Goal: Task Accomplishment & Management: Manage account settings

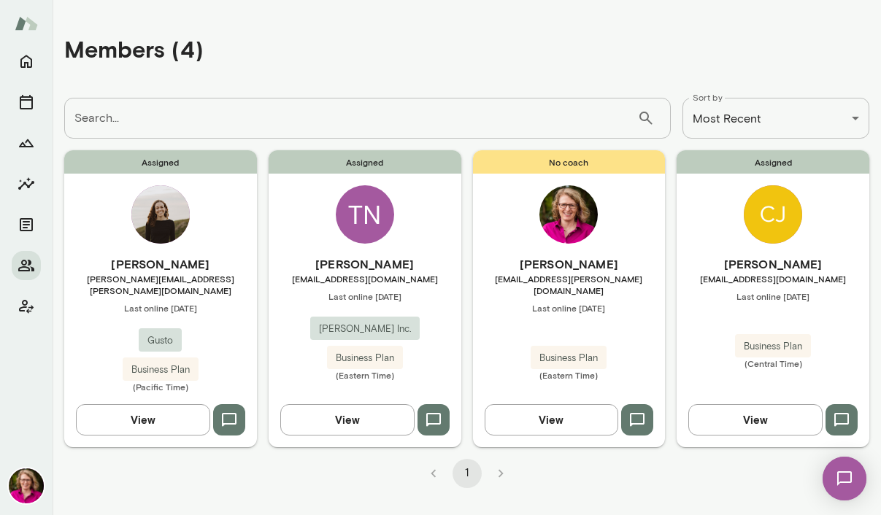
click at [163, 262] on h6 "[PERSON_NAME]" at bounding box center [160, 265] width 193 height 18
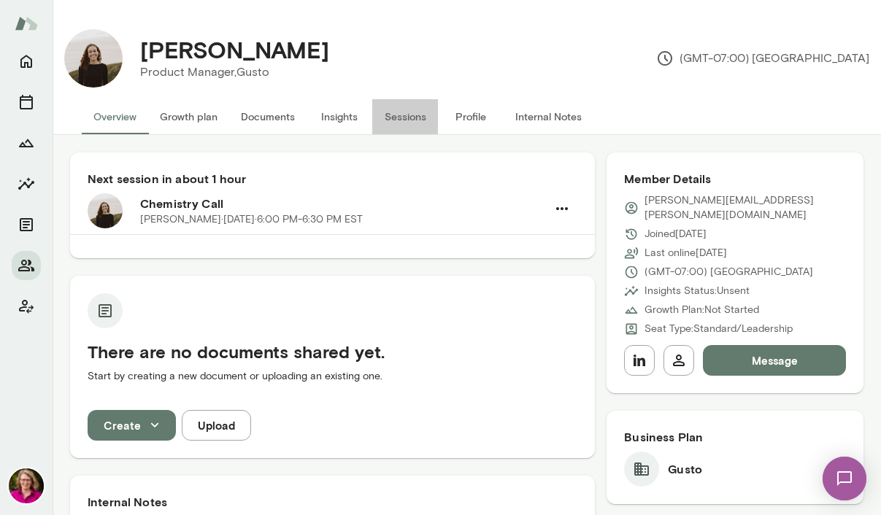
click at [409, 117] on button "Sessions" at bounding box center [405, 116] width 66 height 35
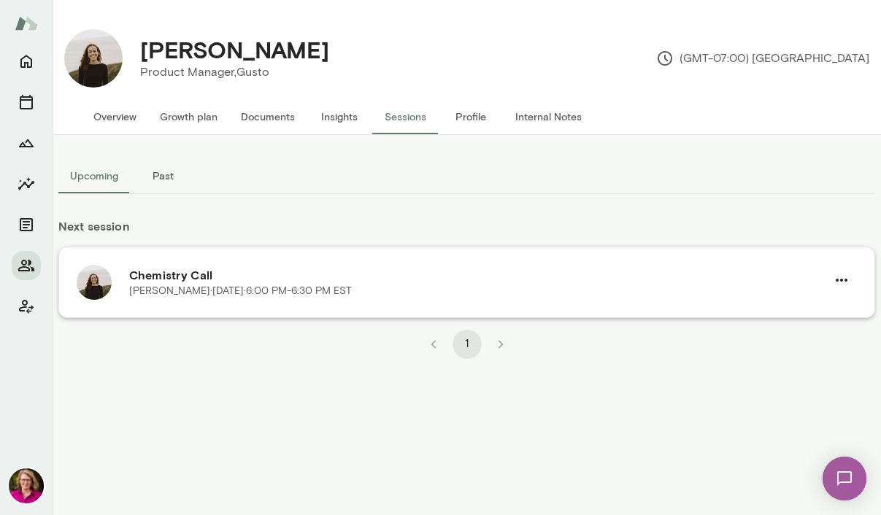
click at [342, 288] on p "[PERSON_NAME][DATE] · 6:00 PM-6:30 PM EST" at bounding box center [240, 291] width 223 height 15
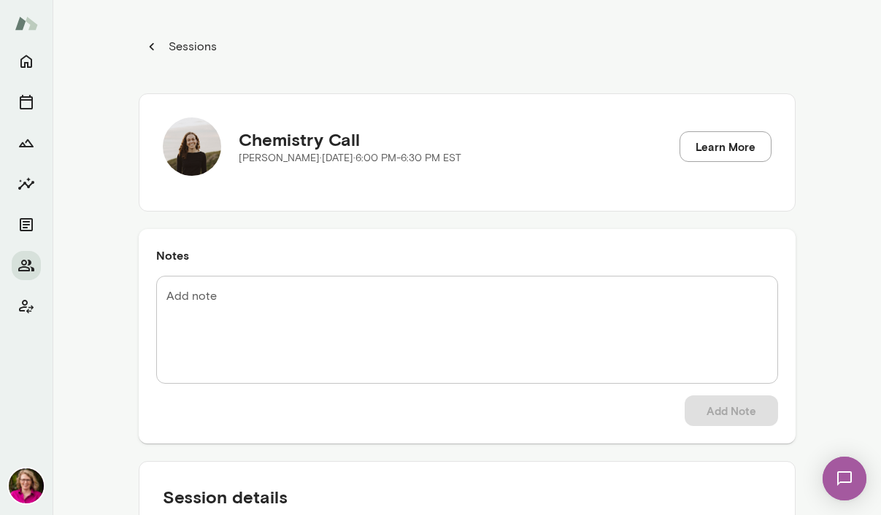
click at [196, 41] on p "Sessions" at bounding box center [191, 47] width 51 height 18
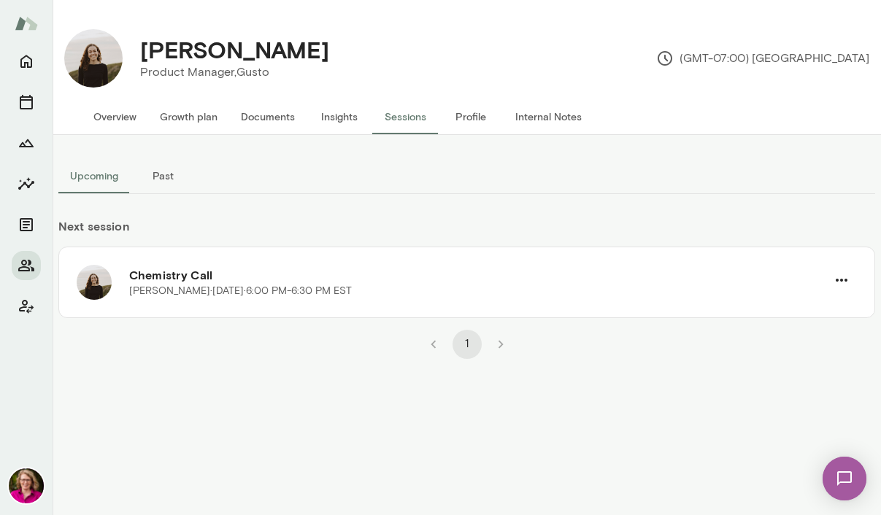
click at [836, 469] on img at bounding box center [845, 479] width 60 height 60
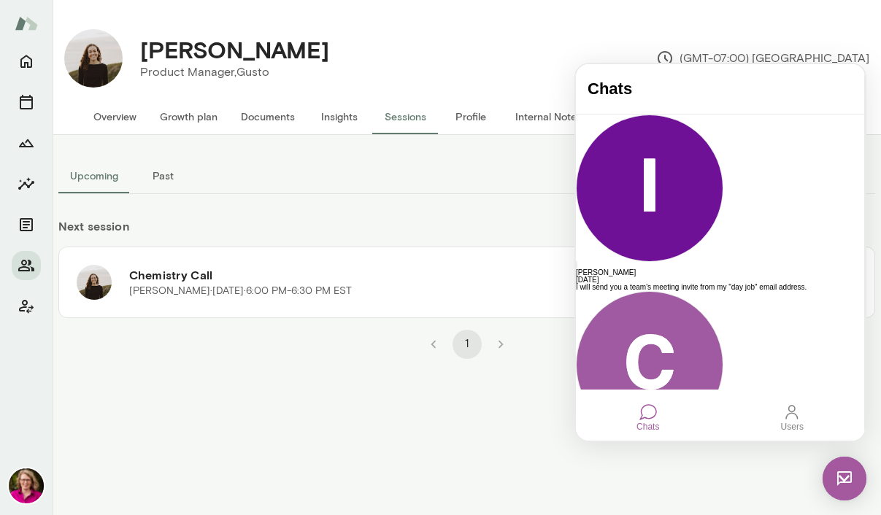
click at [646, 414] on div at bounding box center [649, 413] width 18 height 18
click at [796, 415] on div at bounding box center [792, 413] width 18 height 18
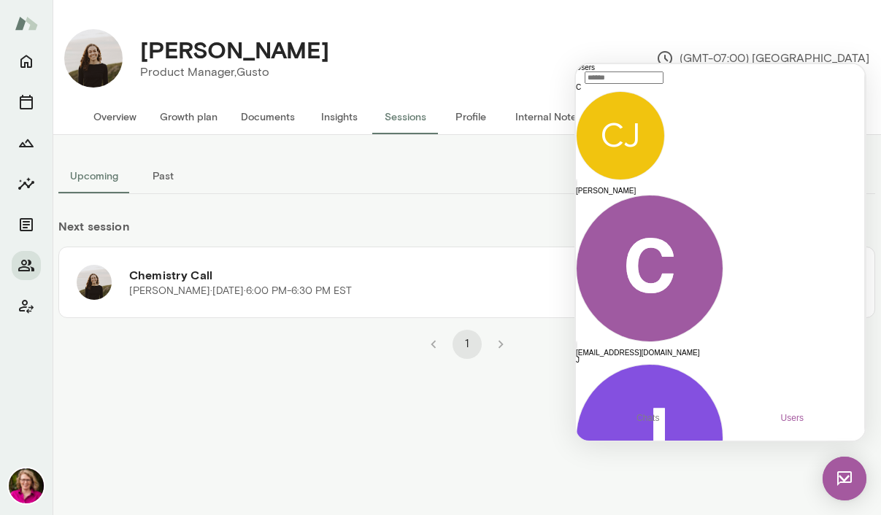
click at [664, 84] on input "text" at bounding box center [624, 78] width 79 height 12
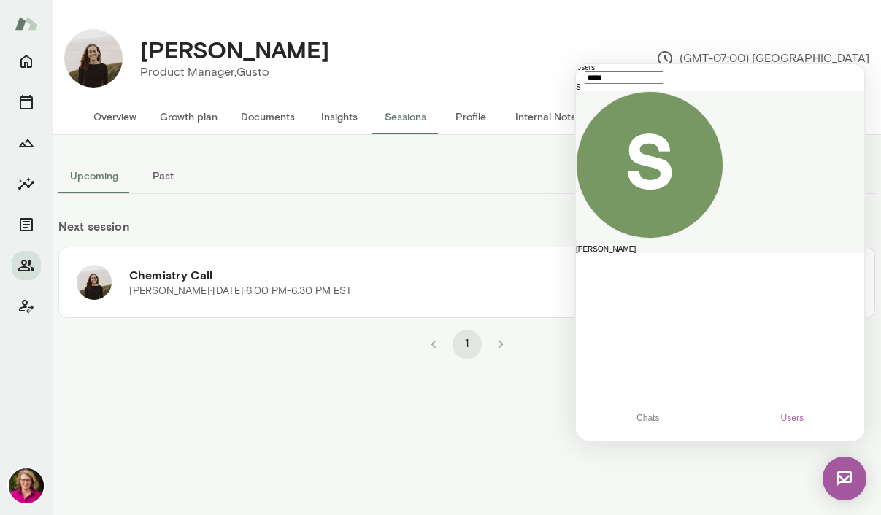
type input "*****"
click at [697, 246] on div "[PERSON_NAME]" at bounding box center [720, 249] width 288 height 7
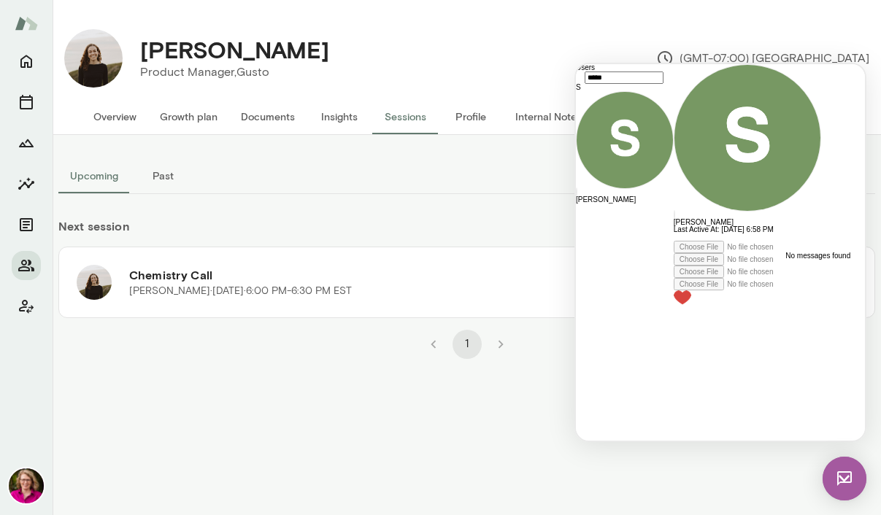
click at [674, 305] on div at bounding box center [747, 273] width 147 height 64
click at [674, 241] on div at bounding box center [747, 237] width 147 height 7
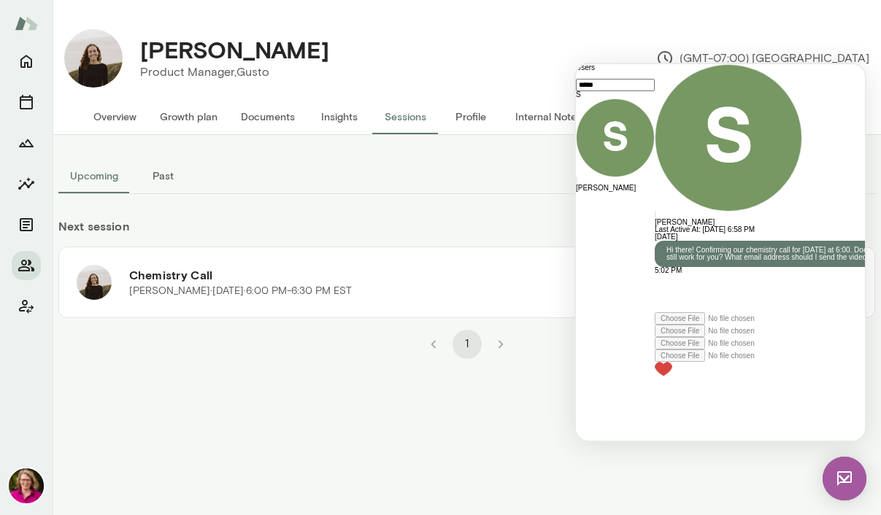
click at [431, 345] on li "pagination navigation" at bounding box center [434, 344] width 34 height 29
click at [464, 118] on button "Profile" at bounding box center [471, 116] width 66 height 35
